Goal: Information Seeking & Learning: Learn about a topic

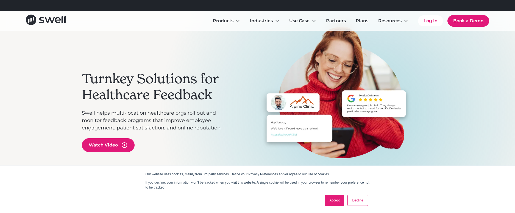
scroll to position [44, 0]
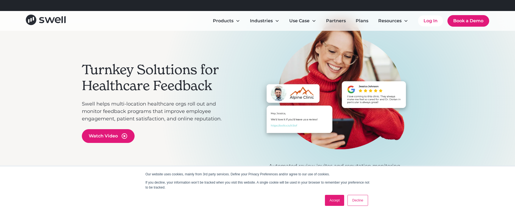
click at [333, 201] on link "Accept" at bounding box center [335, 200] width 20 height 11
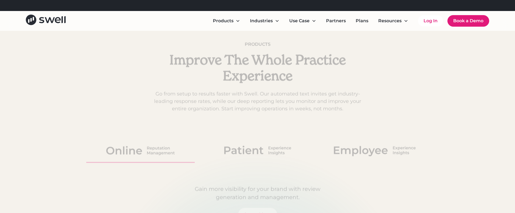
scroll to position [284, 0]
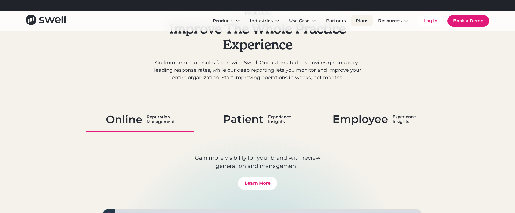
click at [361, 22] on link "Plans" at bounding box center [362, 20] width 21 height 11
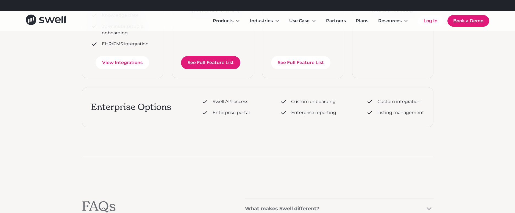
scroll to position [241, 0]
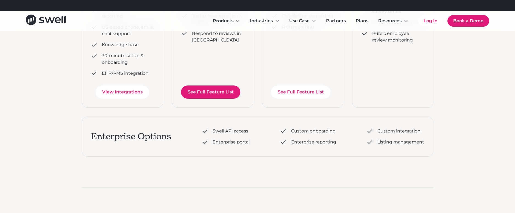
click at [204, 93] on link "See Full Feature List" at bounding box center [210, 91] width 59 height 13
click at [216, 93] on link "See Full Feature List" at bounding box center [210, 91] width 59 height 13
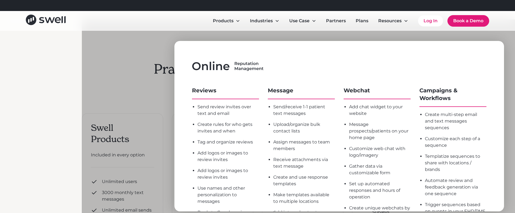
scroll to position [12, 0]
click at [167, 88] on div at bounding box center [339, 125] width 515 height 213
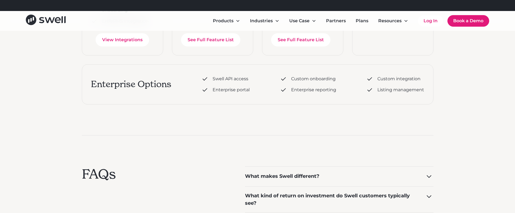
scroll to position [292, 0]
